Goal: Information Seeking & Learning: Learn about a topic

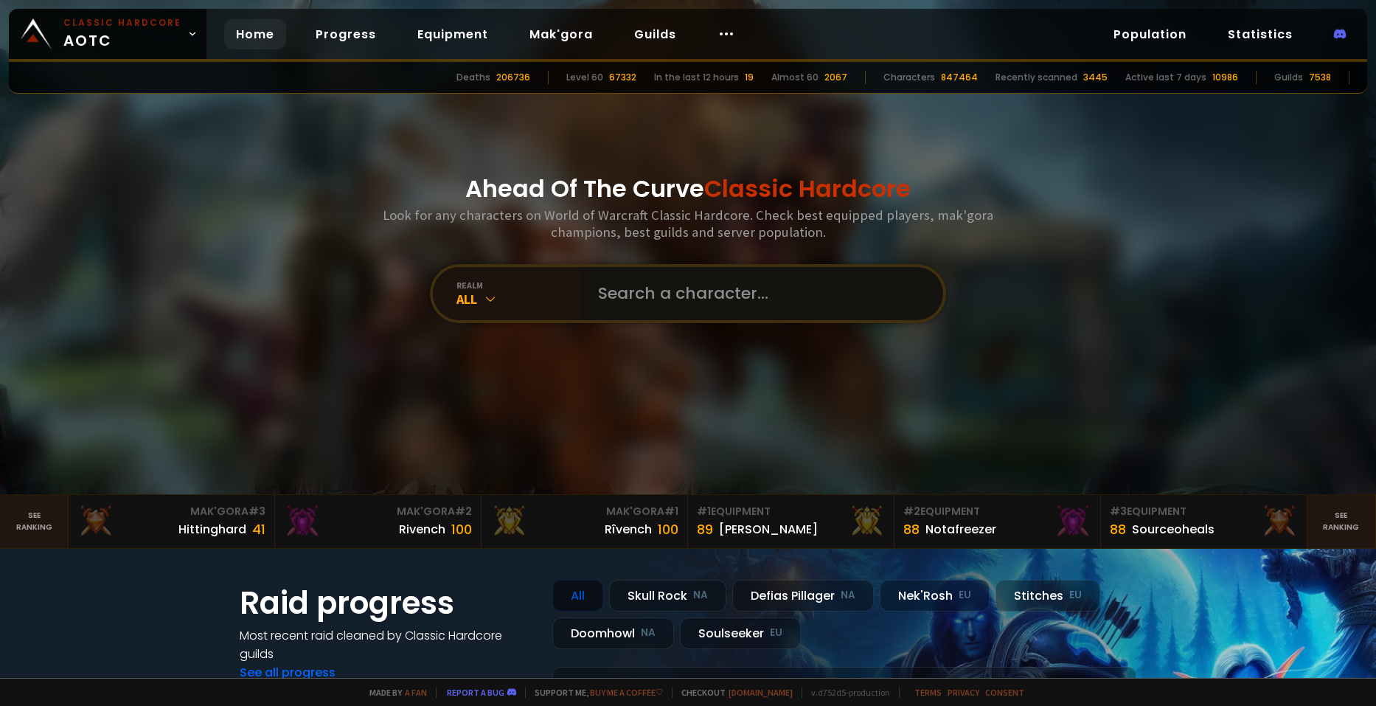
click at [670, 295] on input "text" at bounding box center [757, 293] width 336 height 53
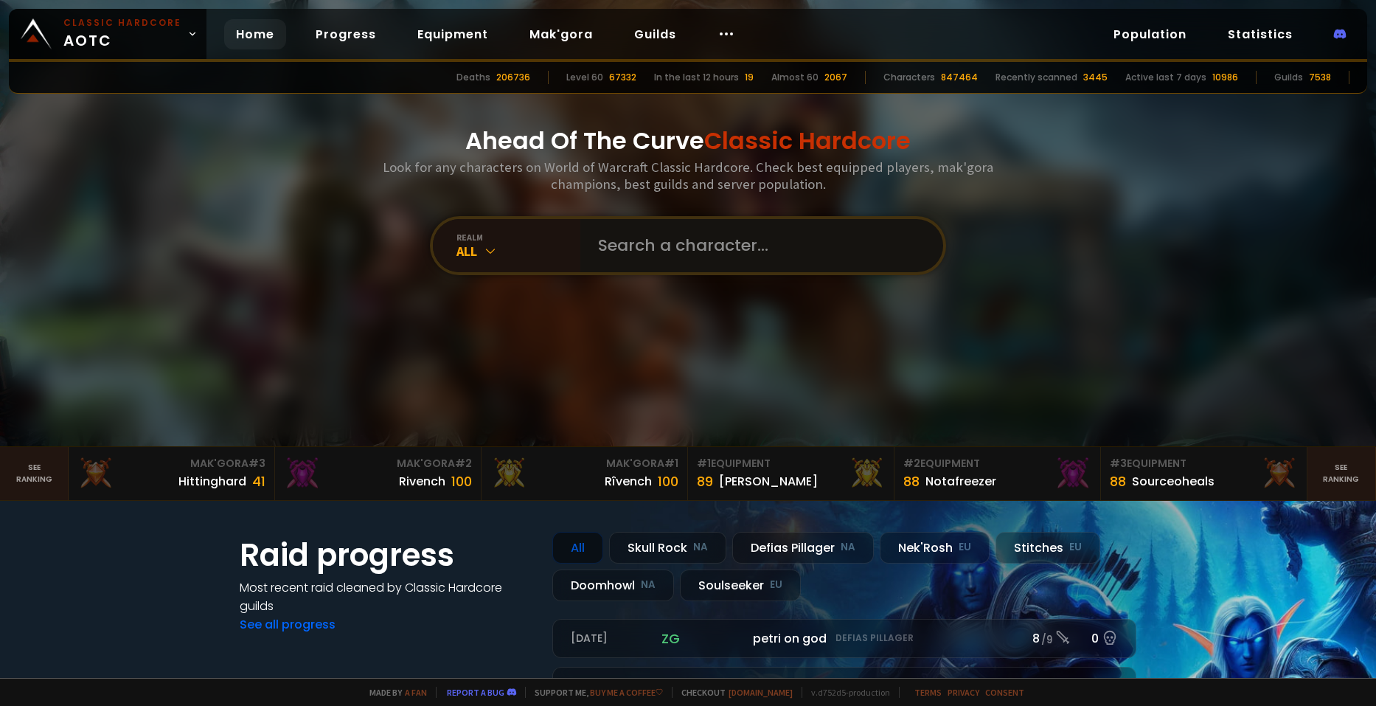
scroll to position [74, 0]
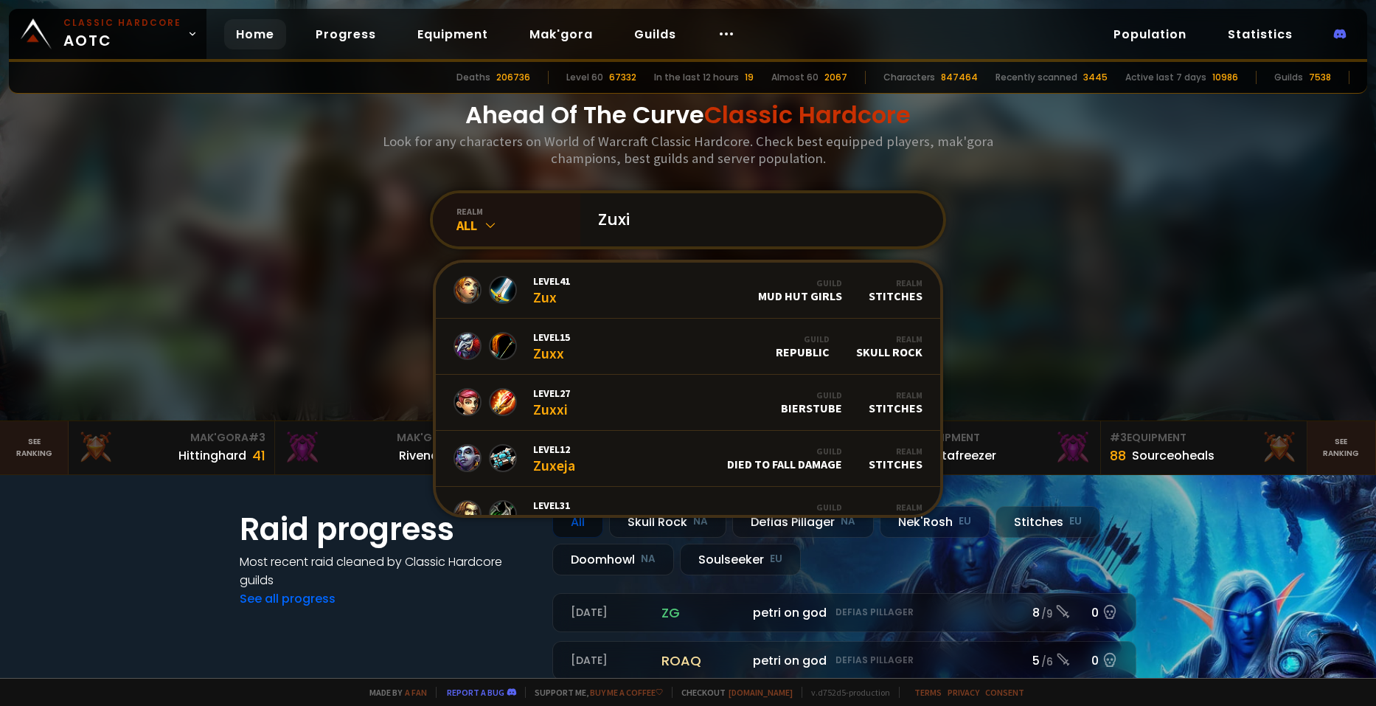
type input "Zuxis"
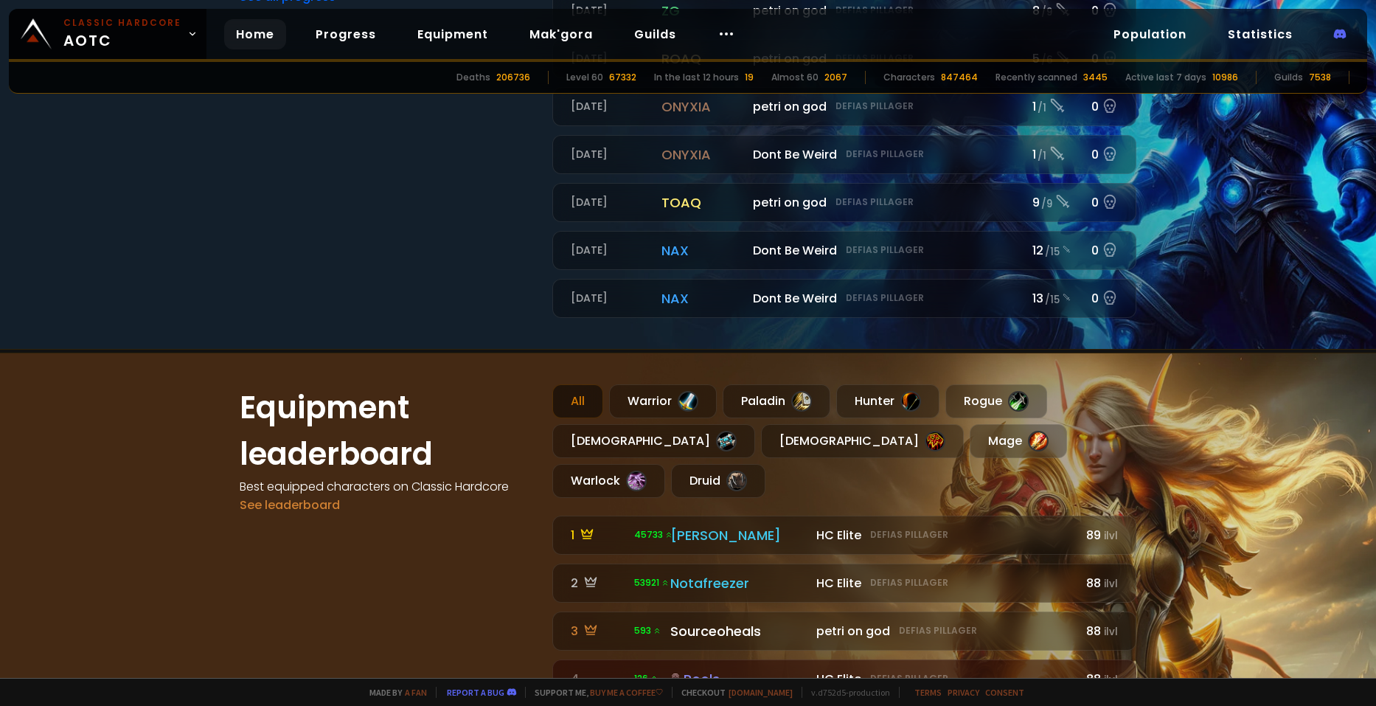
scroll to position [885, 0]
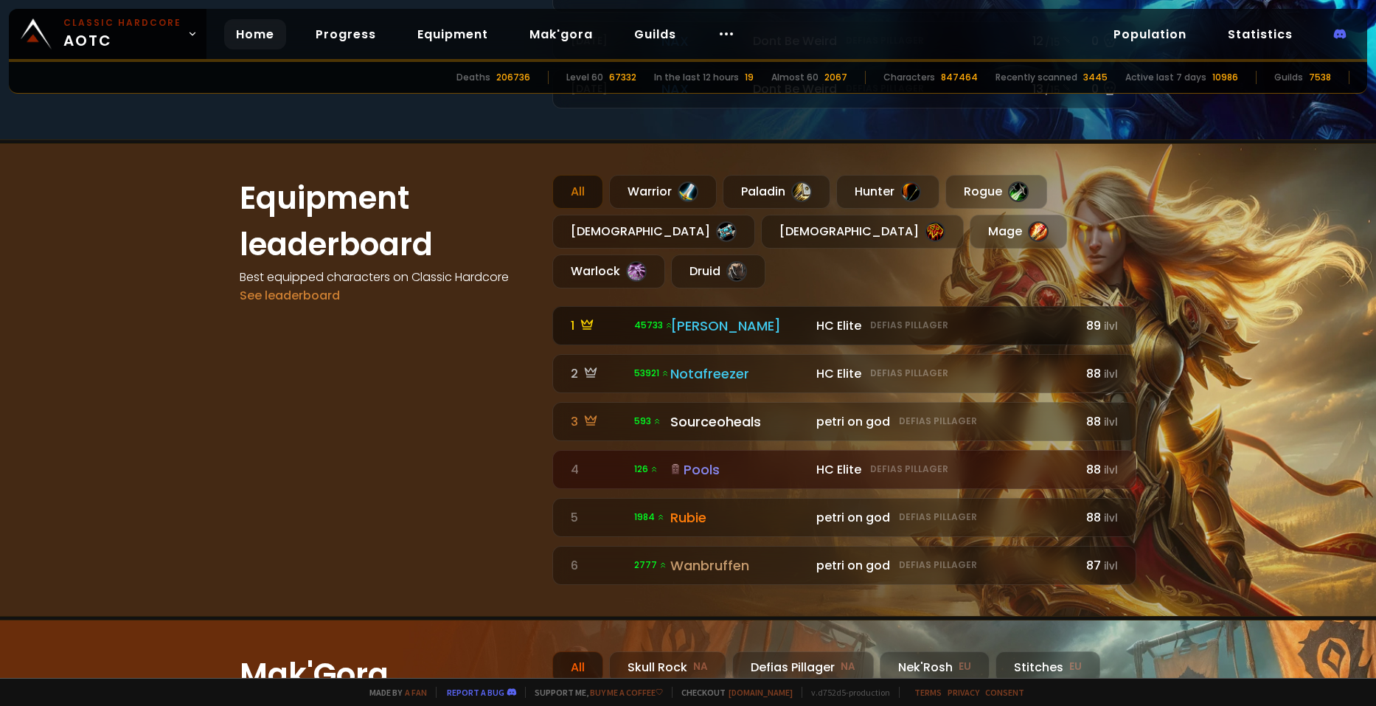
click at [726, 316] on div "[PERSON_NAME]" at bounding box center [738, 326] width 137 height 20
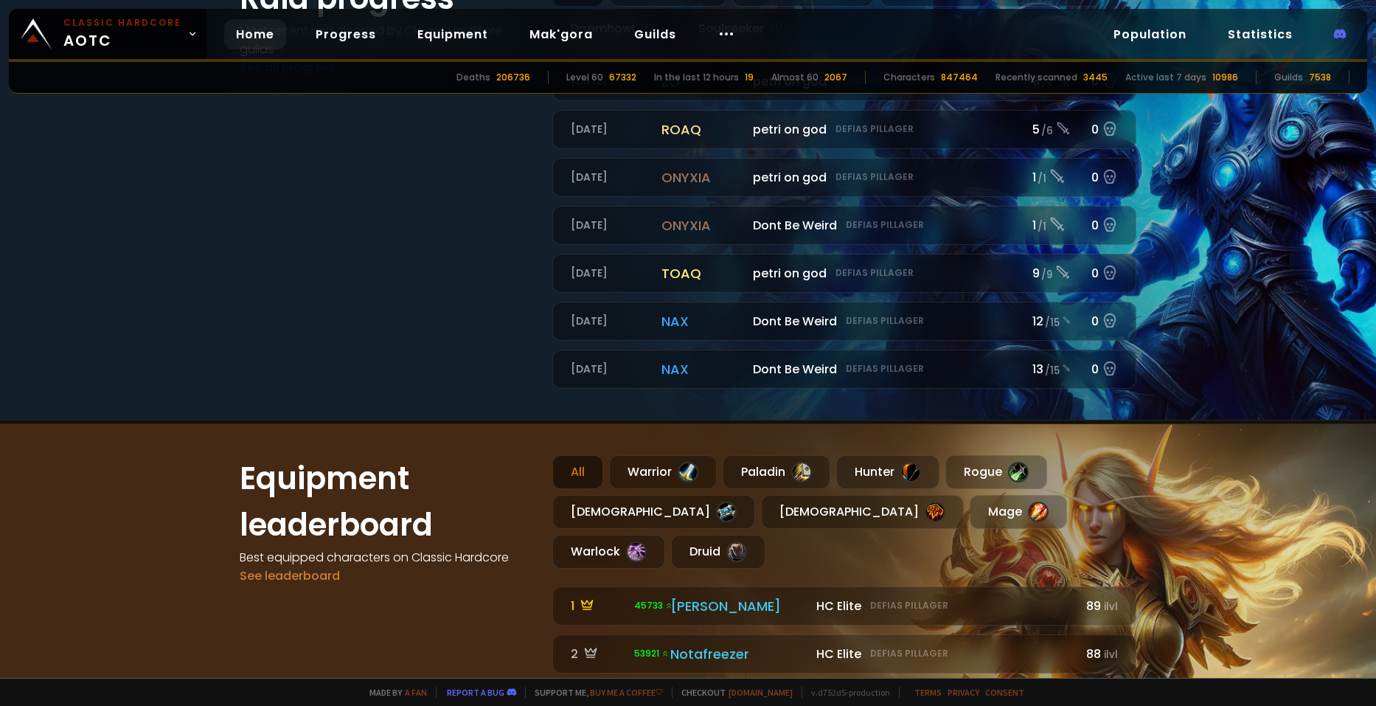
scroll to position [738, 0]
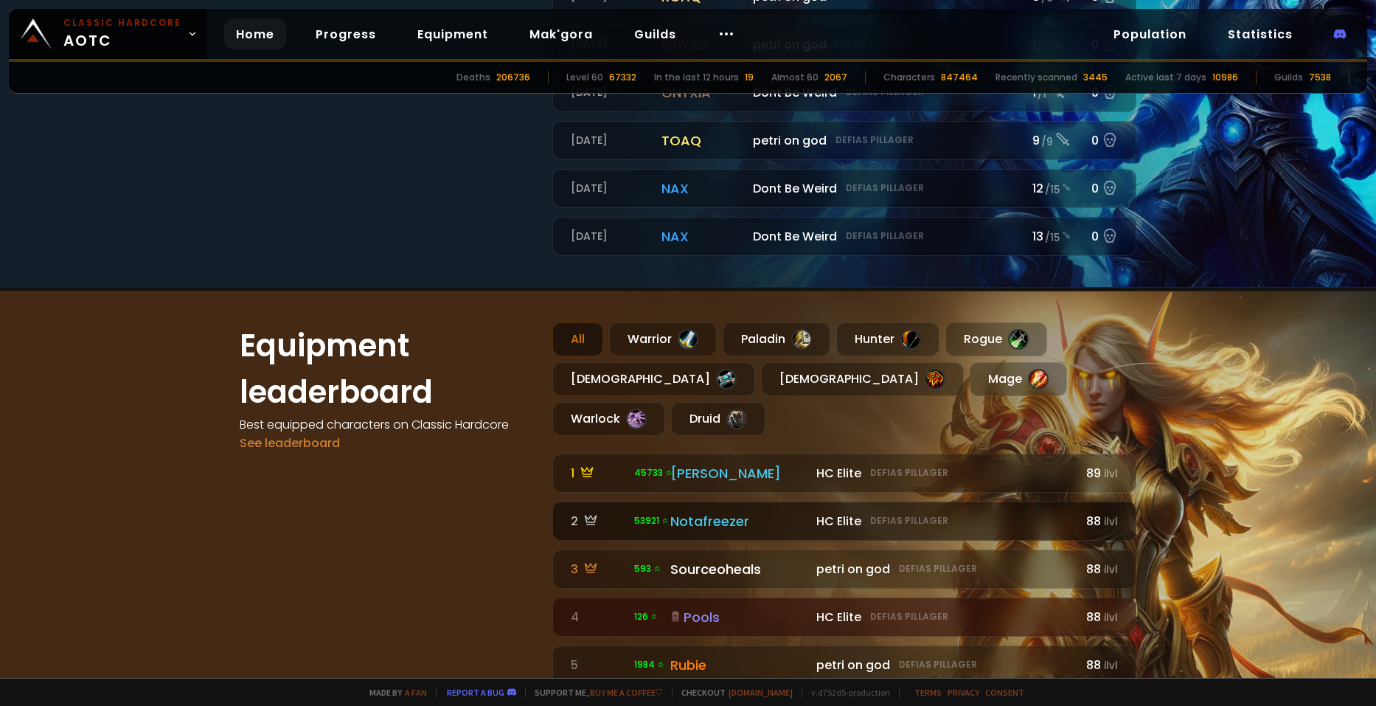
click at [621, 502] on link "2 53921 HC Elite Defias Pillager Notafreezer HC Elite Defias Pillager 88 ilvl" at bounding box center [844, 521] width 584 height 39
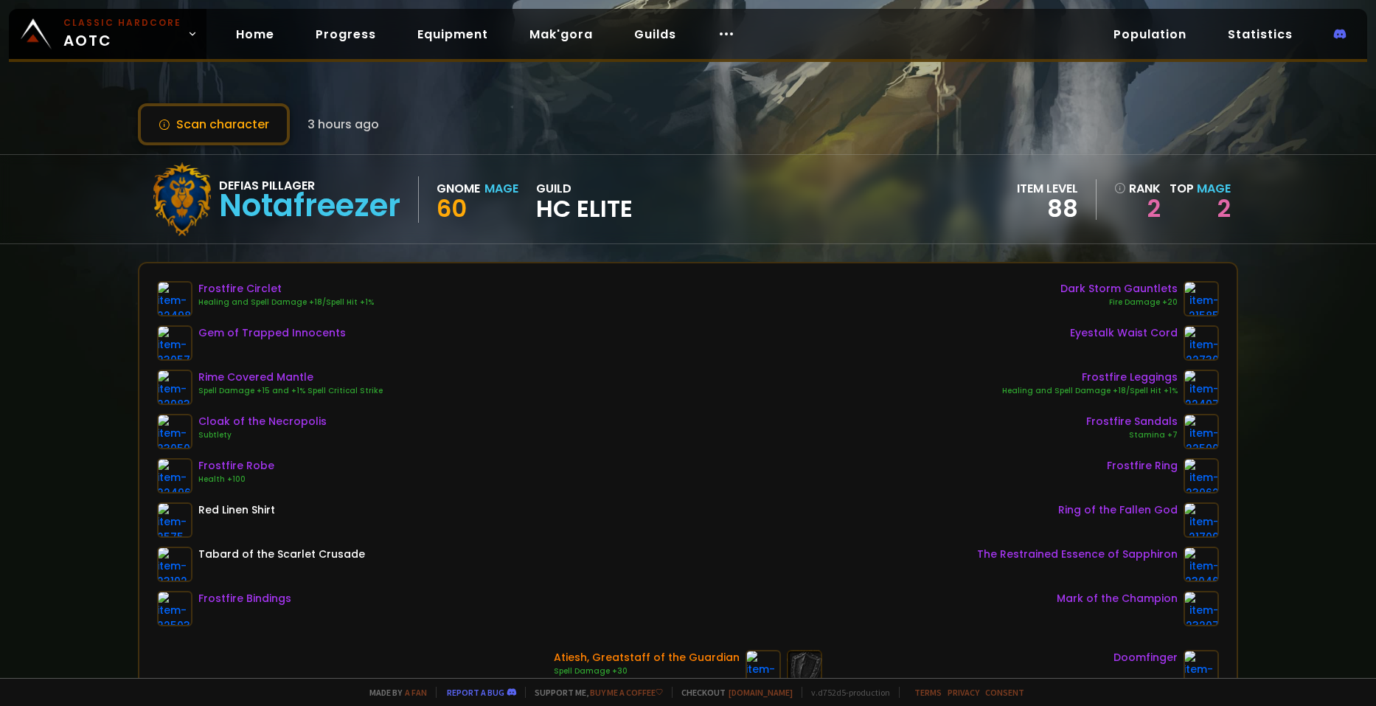
drag, startPoint x: 420, startPoint y: 374, endPoint x: 477, endPoint y: 375, distance: 56.8
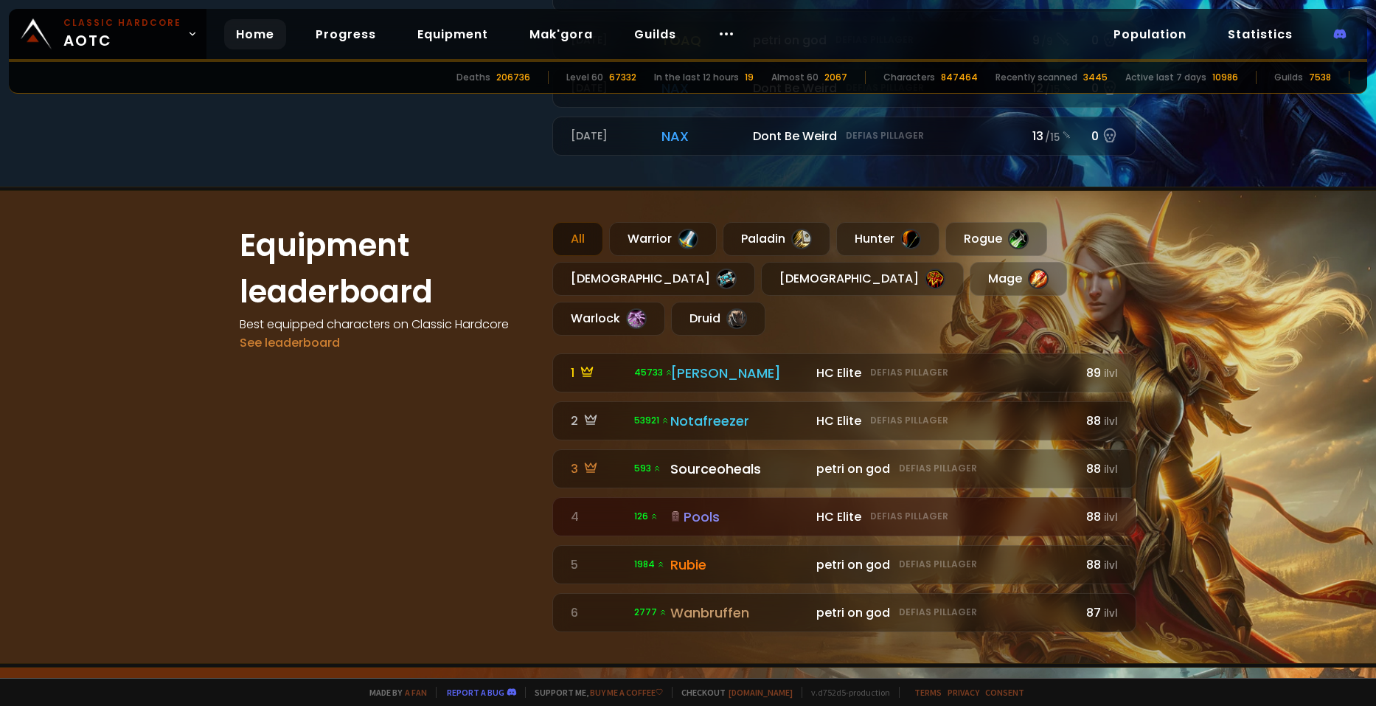
scroll to position [811, 0]
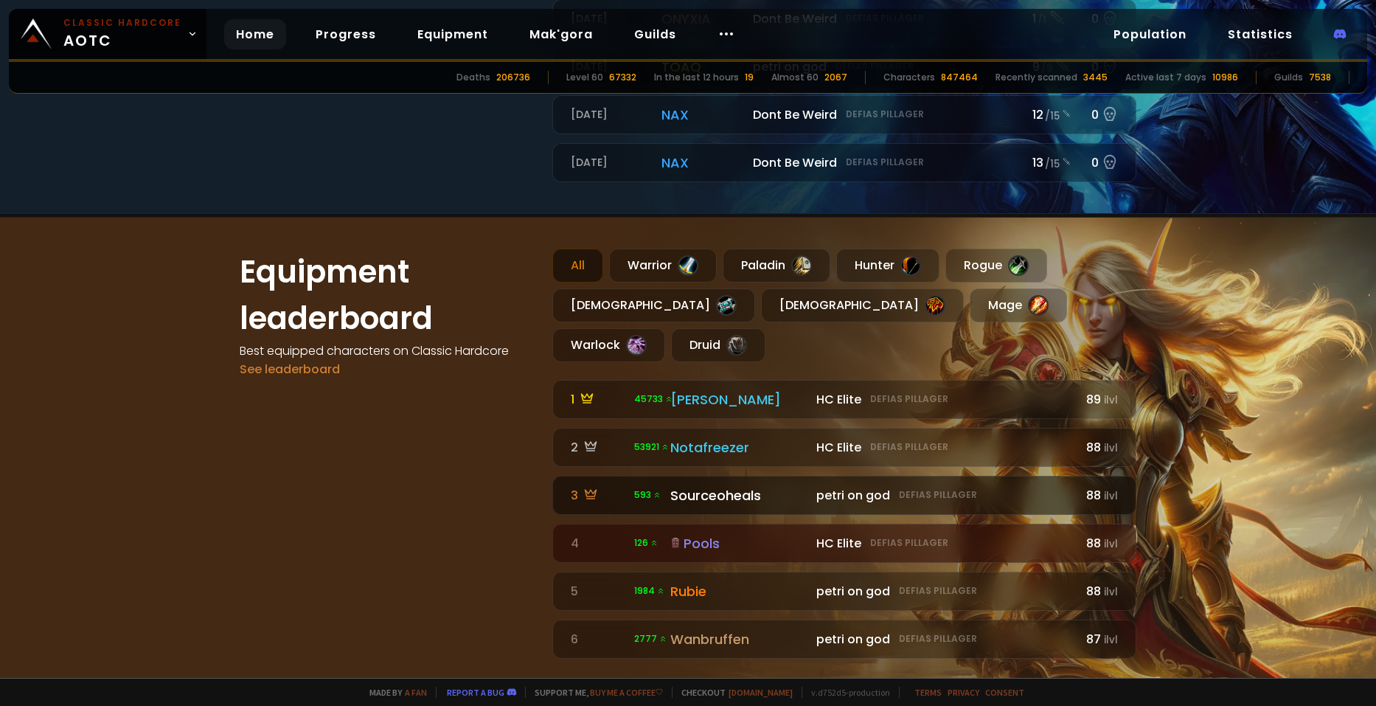
click at [751, 476] on link "3 593 petri on god Defias Pillager Sourceoheals petri on god Defias Pillager 88…" at bounding box center [844, 495] width 584 height 39
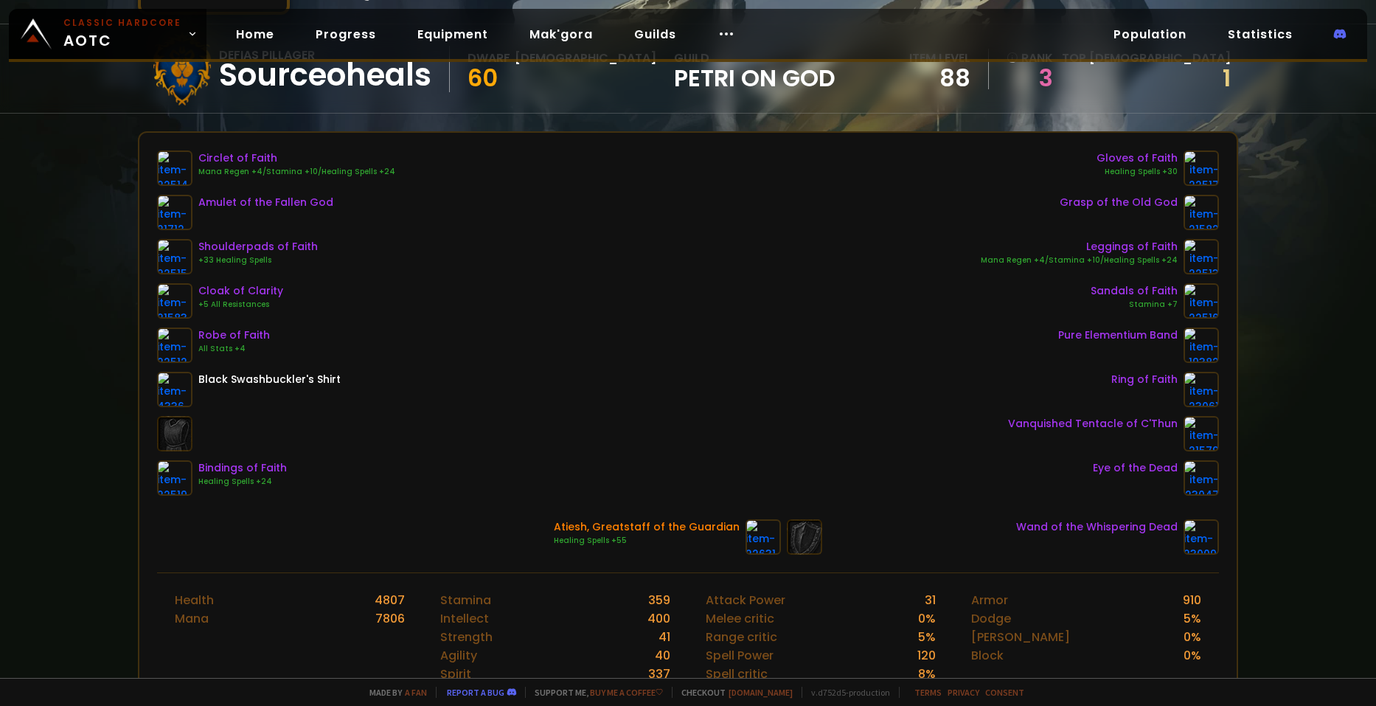
scroll to position [148, 0]
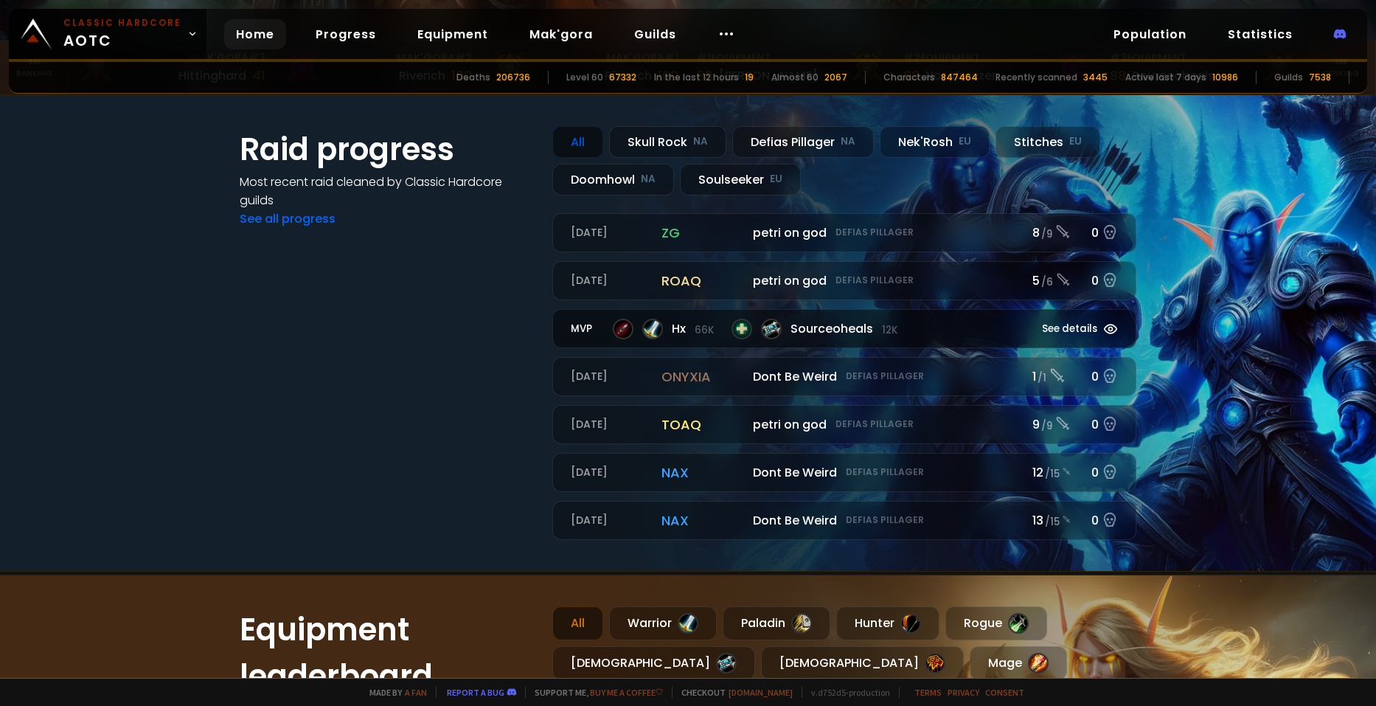
scroll to position [369, 0]
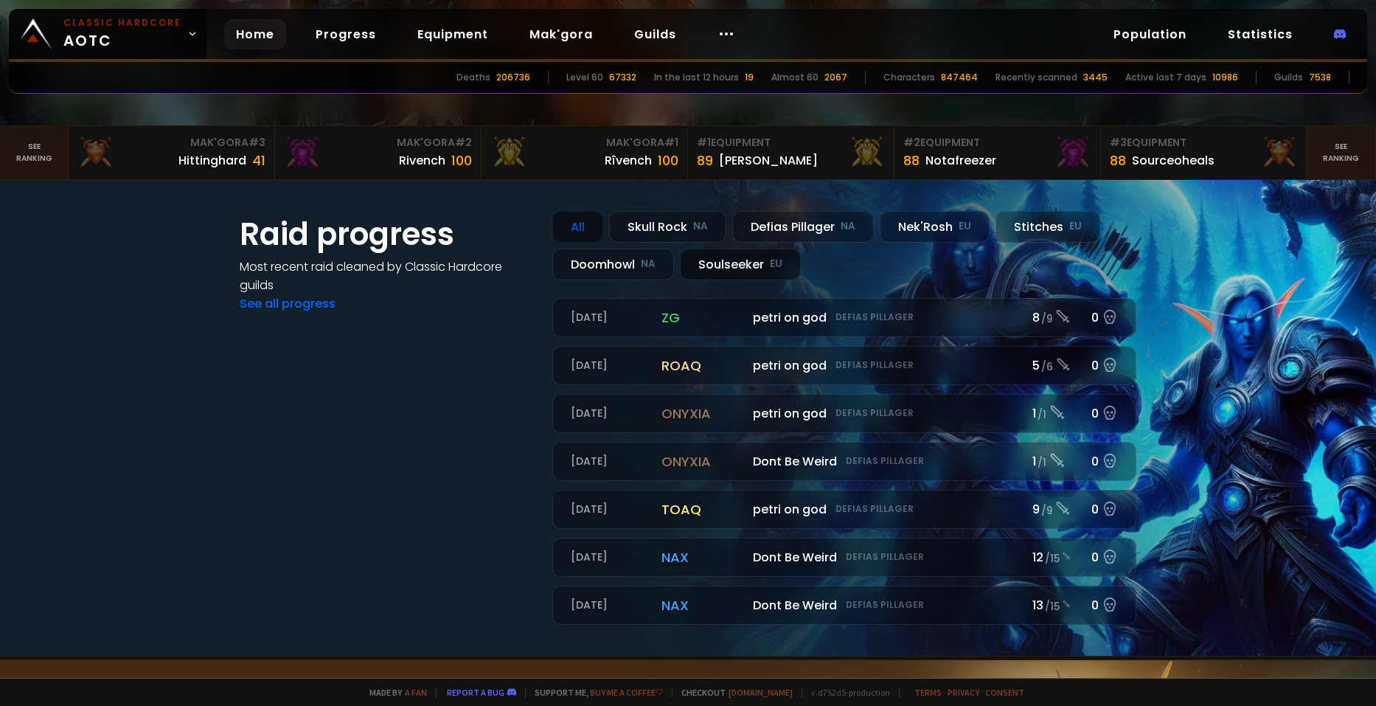
click at [721, 263] on div "Soulseeker EU" at bounding box center [740, 265] width 121 height 32
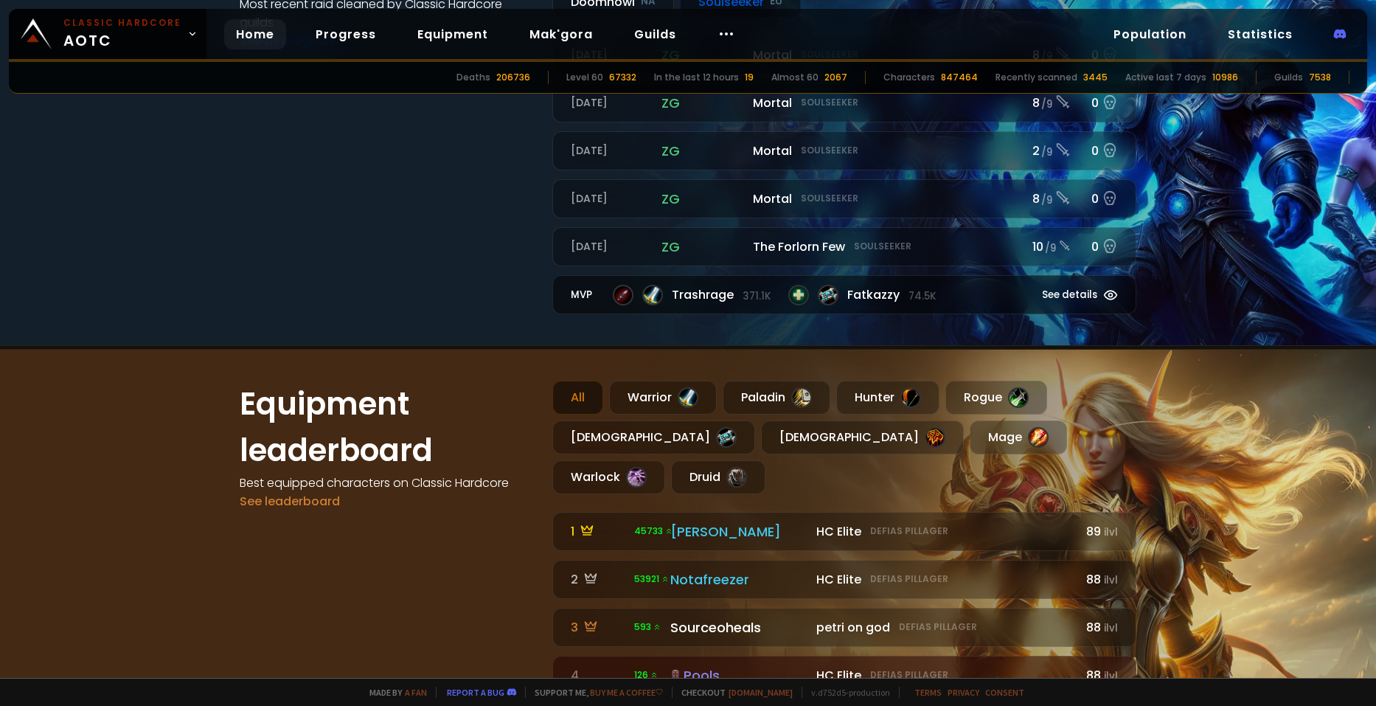
scroll to position [664, 0]
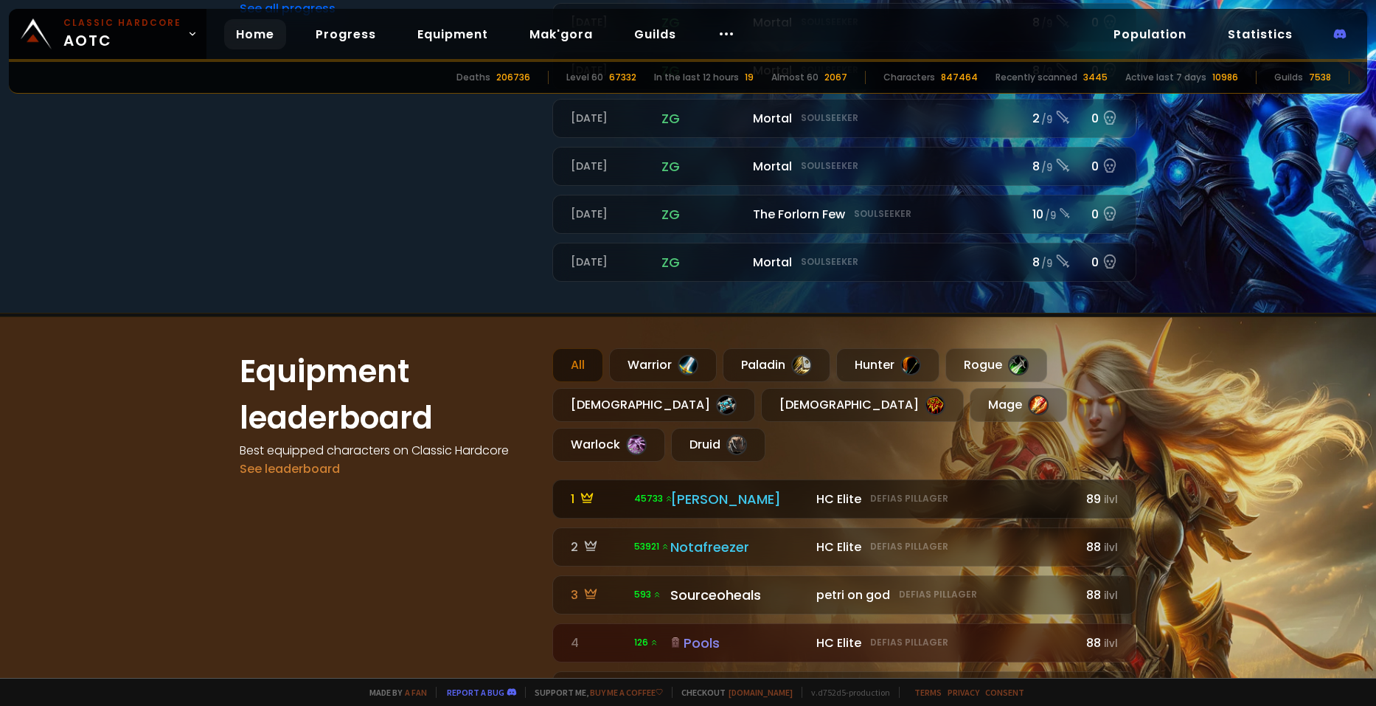
click at [743, 489] on div "[PERSON_NAME]" at bounding box center [738, 499] width 137 height 20
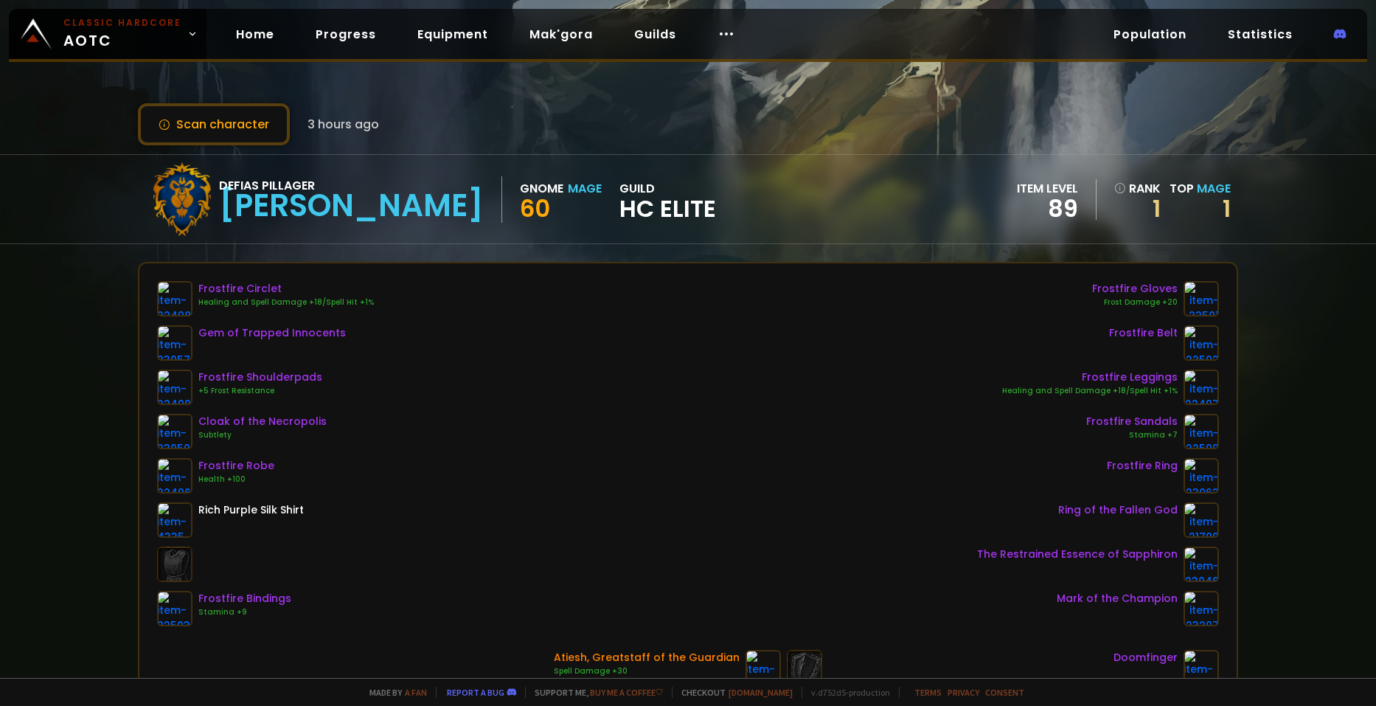
drag, startPoint x: 705, startPoint y: 438, endPoint x: 698, endPoint y: 434, distance: 8.0
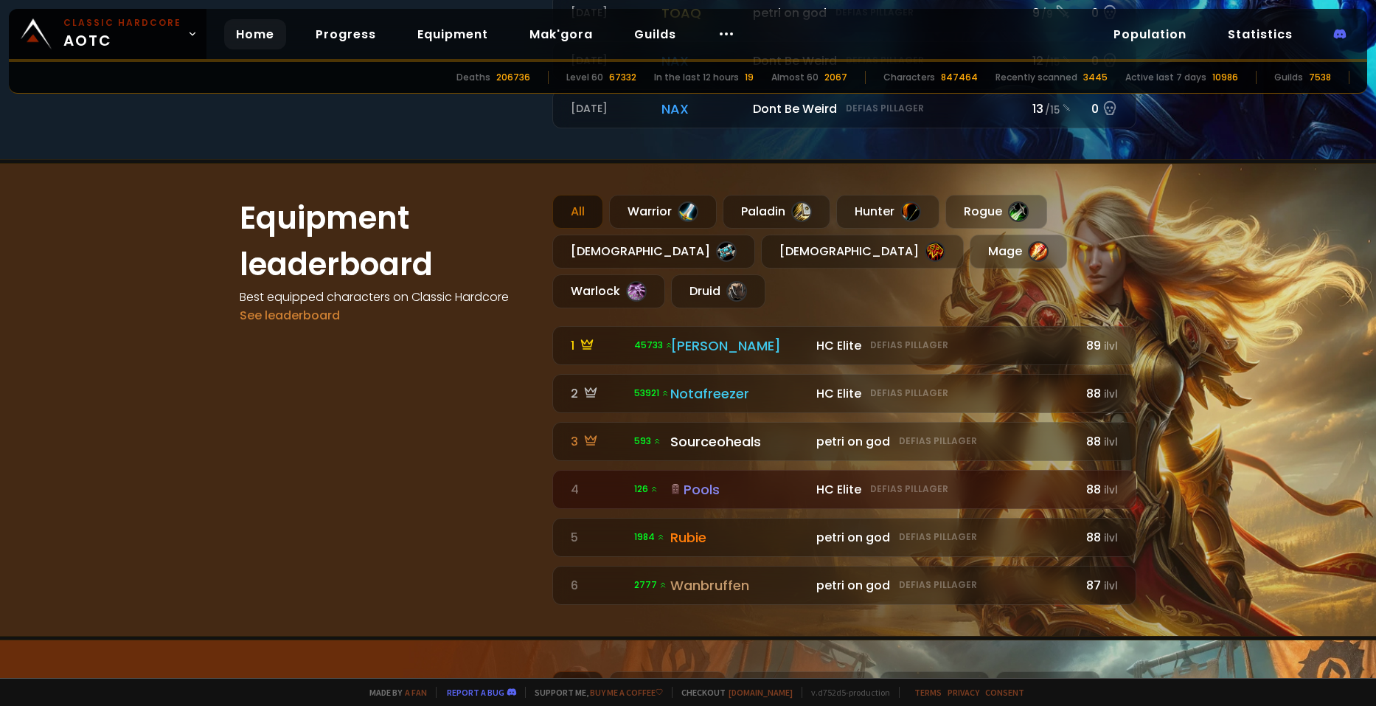
scroll to position [885, 0]
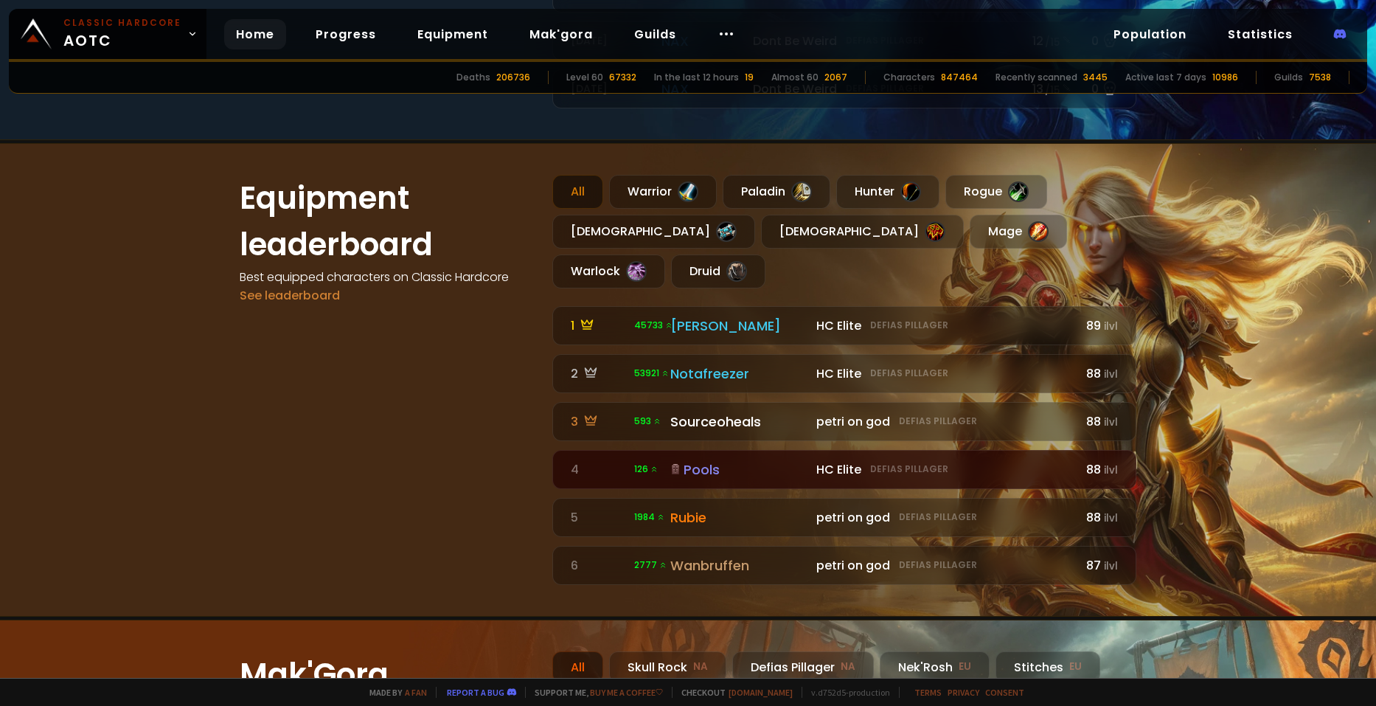
click at [718, 459] on div "Pools" at bounding box center [738, 469] width 137 height 20
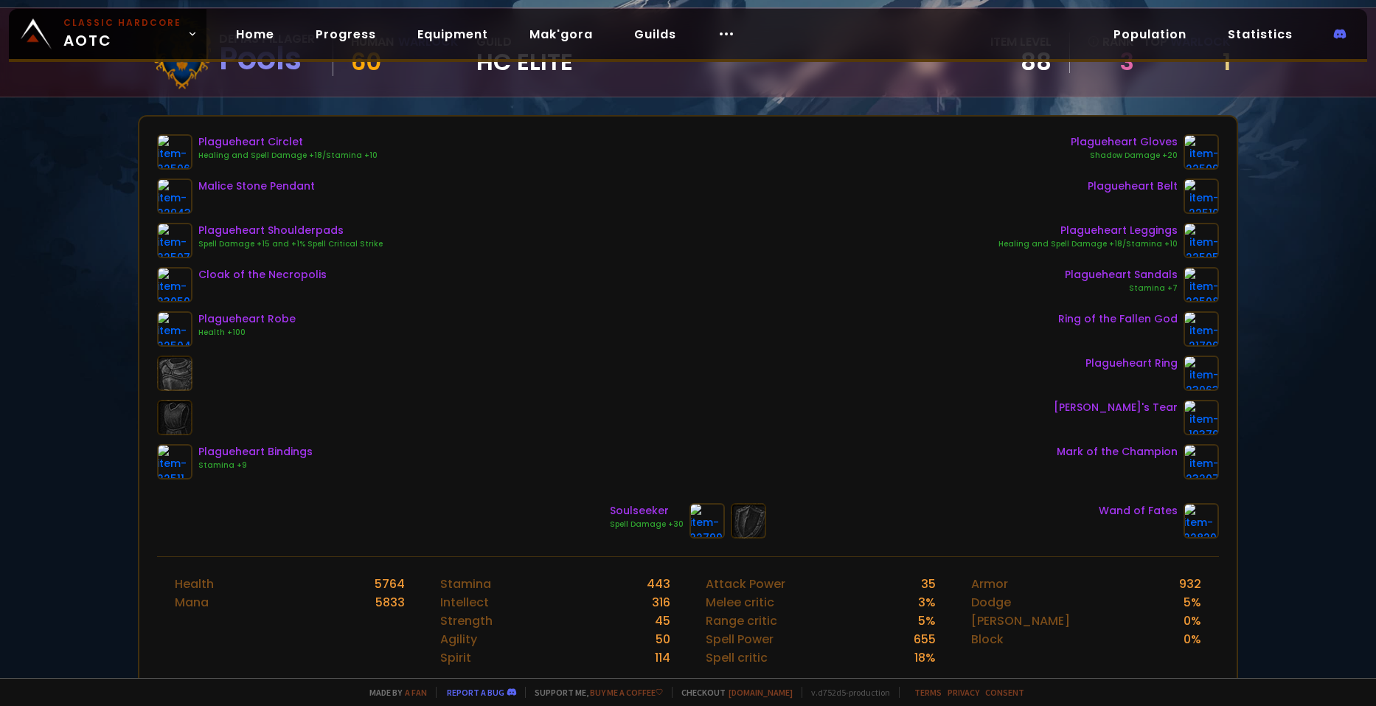
scroll to position [148, 0]
